Goal: Task Accomplishment & Management: Manage account settings

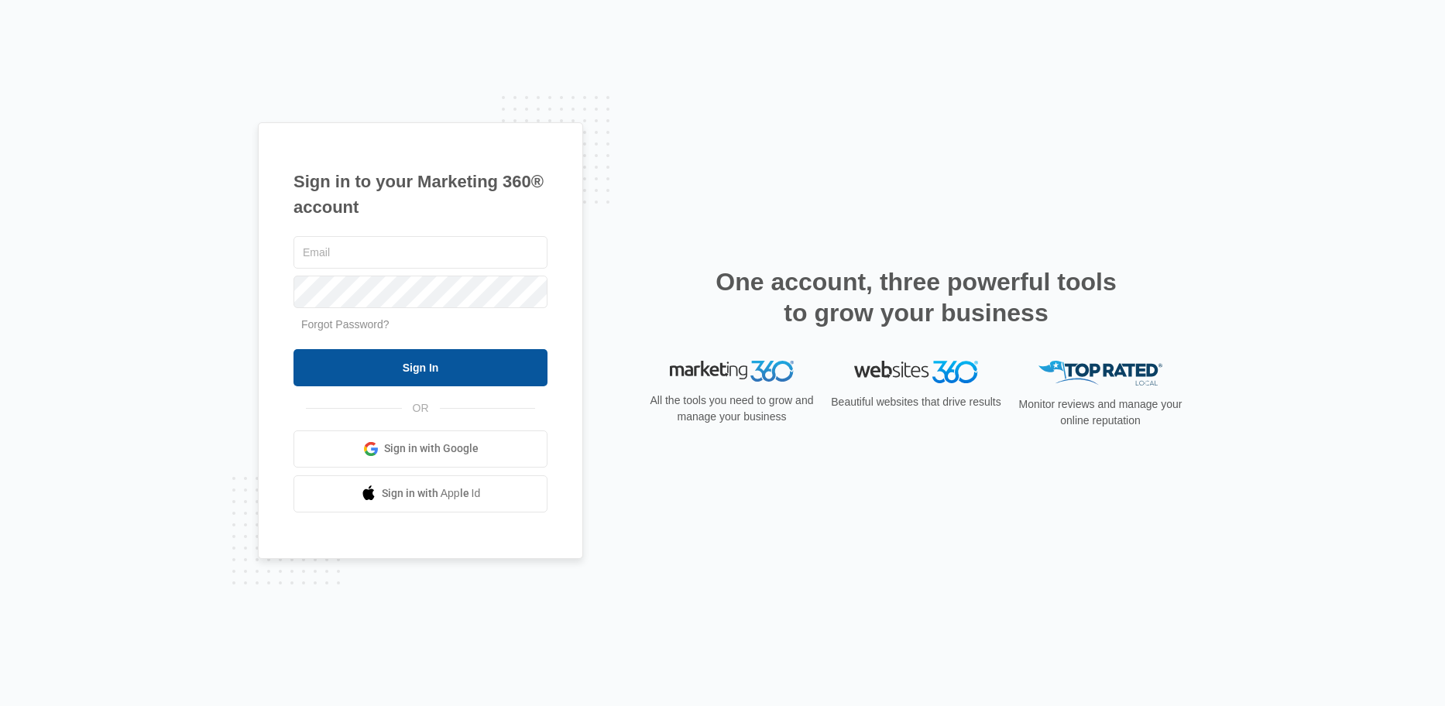
type input "[EMAIL_ADDRESS][DOMAIN_NAME]"
click at [435, 368] on input "Sign In" at bounding box center [420, 367] width 254 height 37
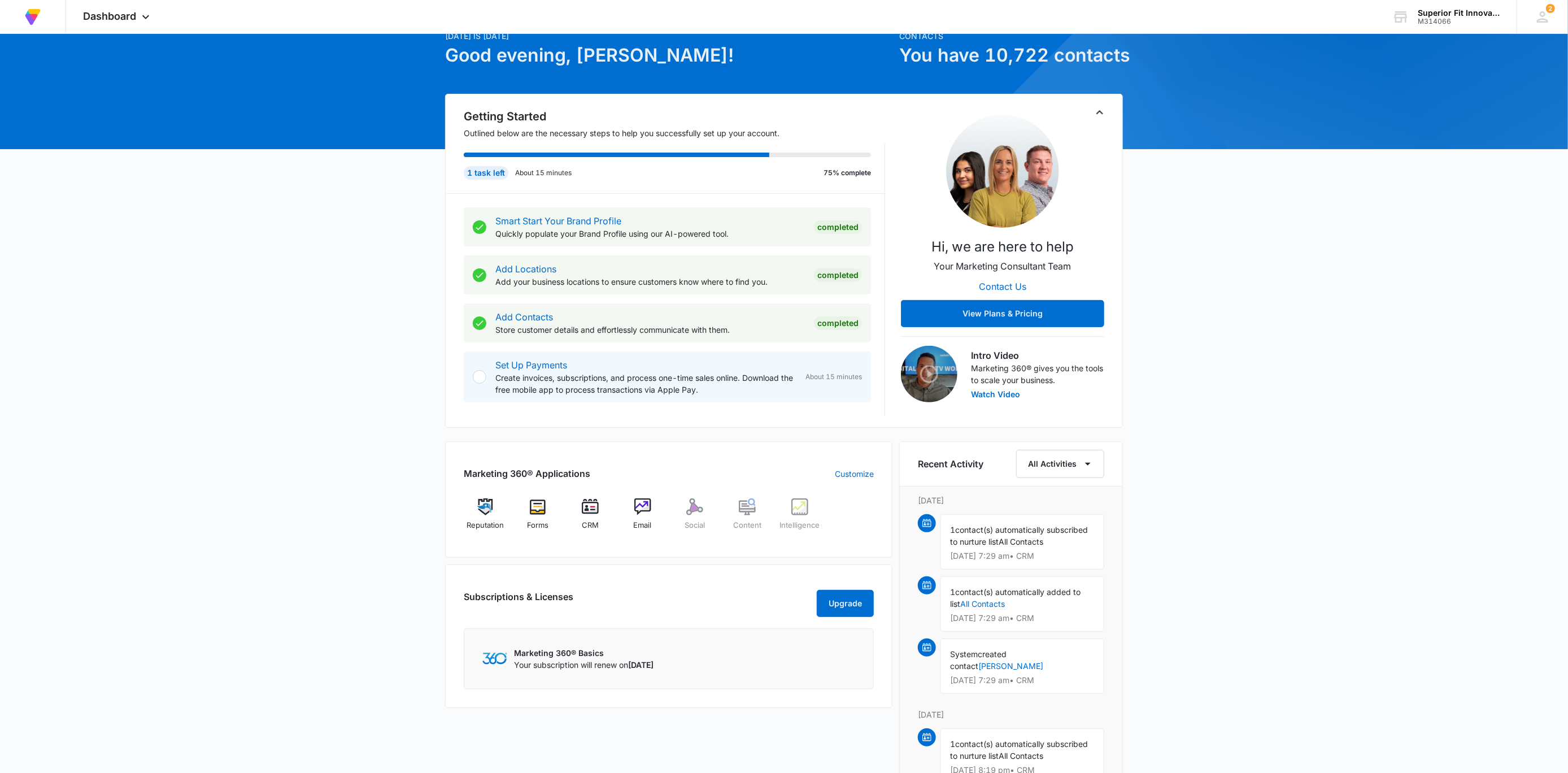
scroll to position [85, 0]
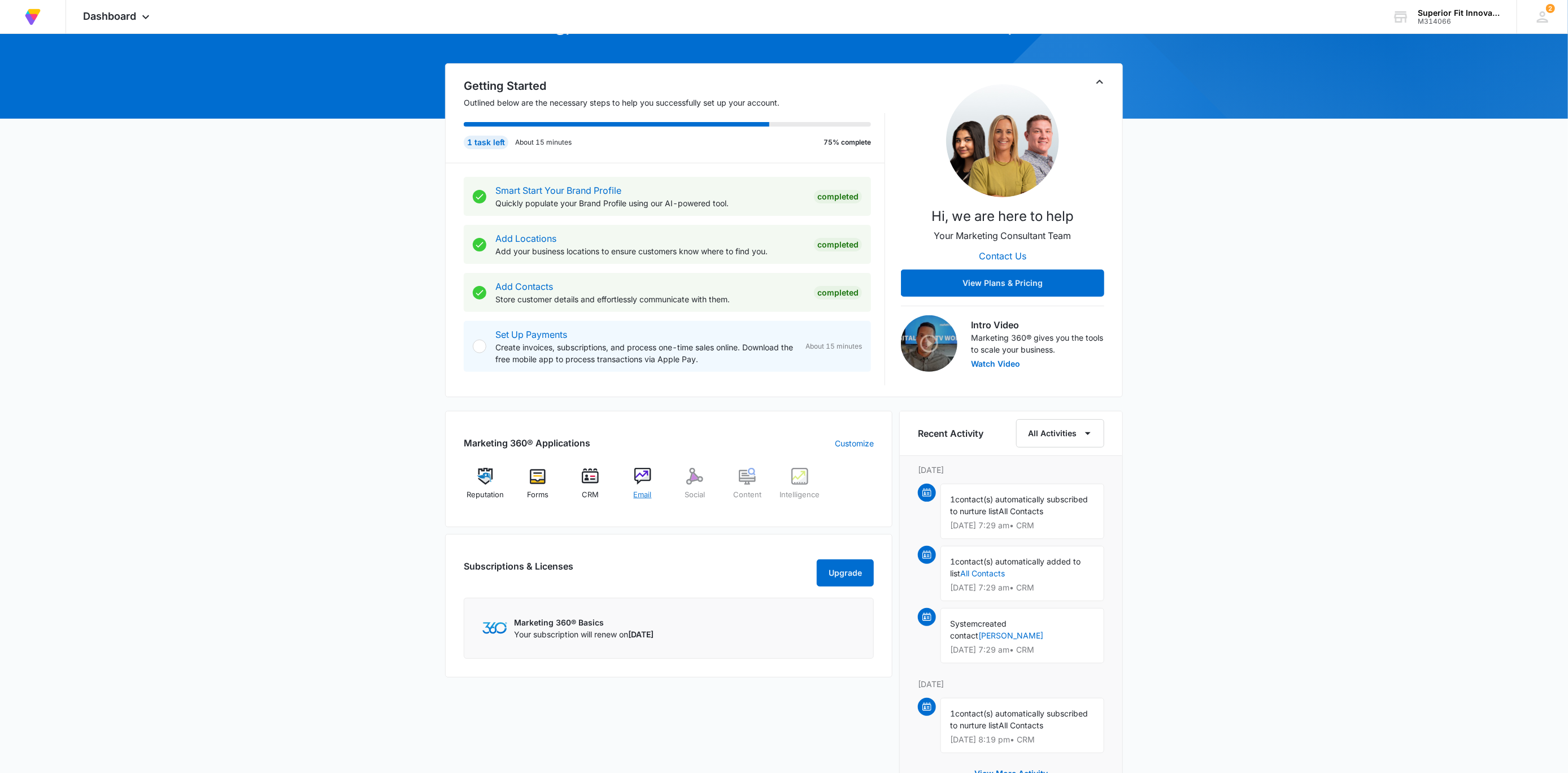
click at [647, 485] on img at bounding box center [642, 476] width 17 height 17
